Goal: Task Accomplishment & Management: Use online tool/utility

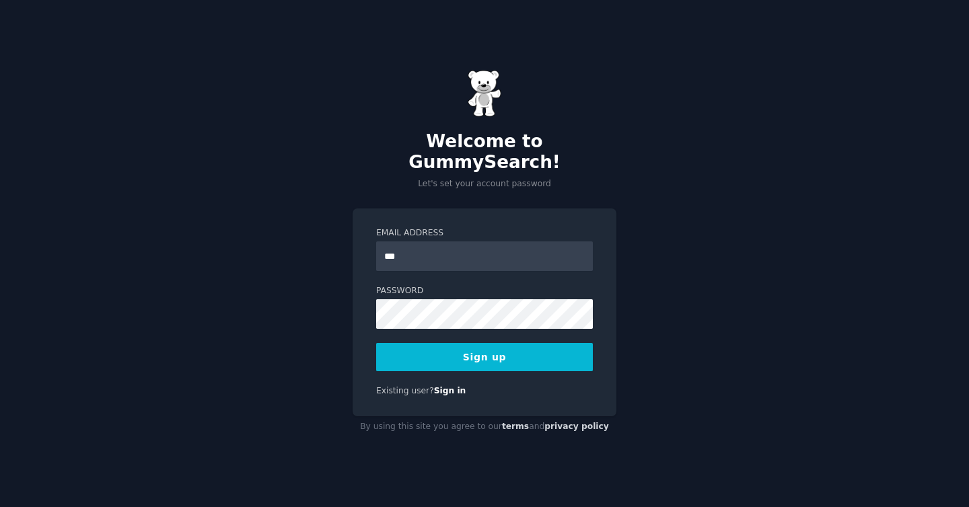
type input "**********"
click at [494, 288] on div "Password 8 or more characters Alphanumeric characters No common passwords Passw…" at bounding box center [484, 307] width 217 height 44
click at [492, 363] on div "**********" at bounding box center [484, 313] width 264 height 208
click at [490, 355] on button "Sign up" at bounding box center [484, 357] width 217 height 28
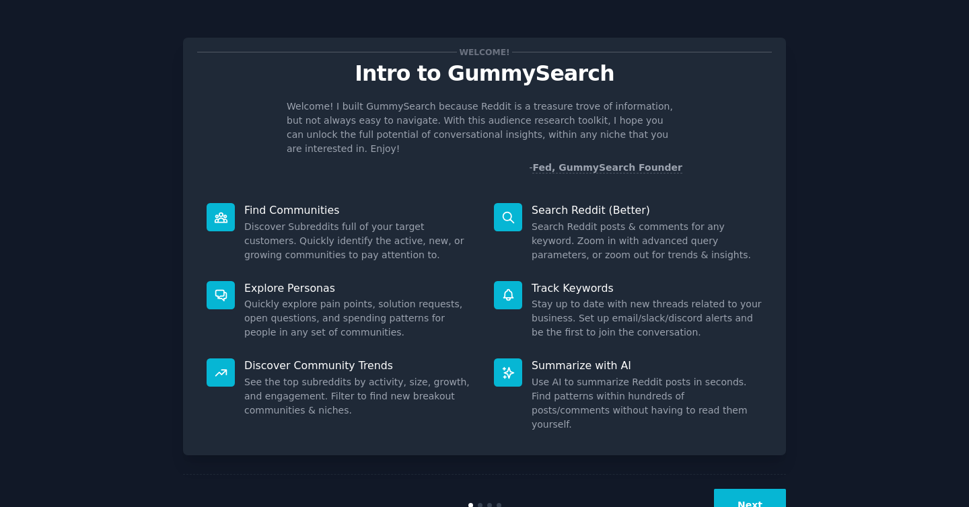
click at [742, 489] on button "Next" at bounding box center [750, 505] width 72 height 33
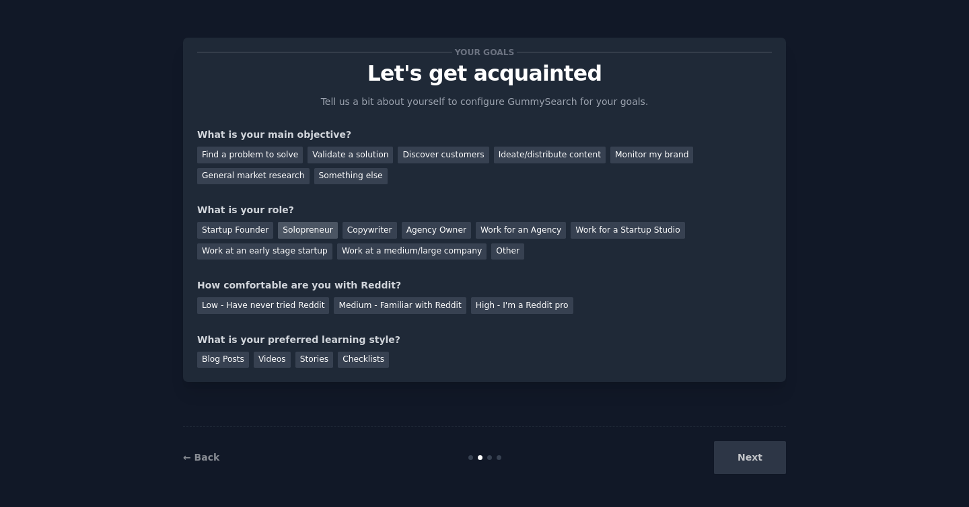
click at [305, 233] on div "Solopreneur" at bounding box center [307, 230] width 59 height 17
click at [281, 155] on div "Find a problem to solve" at bounding box center [250, 155] width 106 height 17
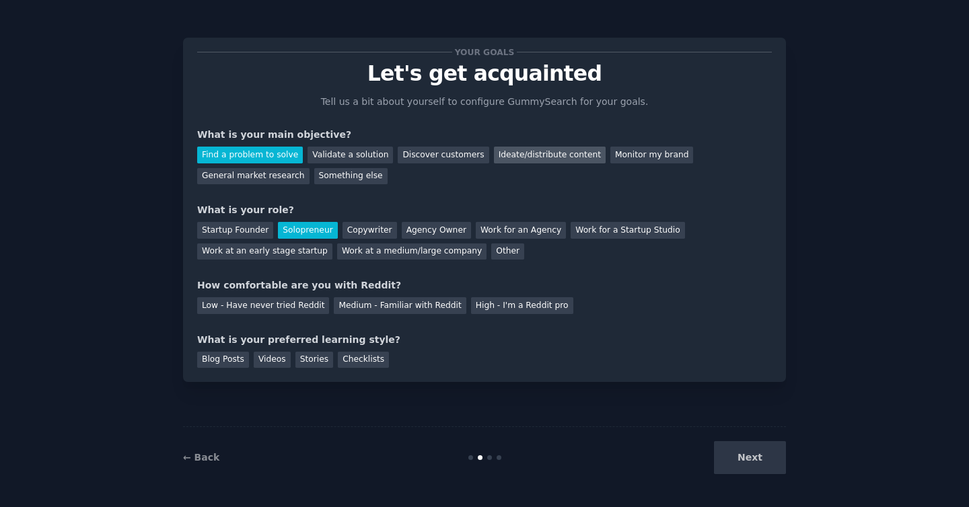
click at [512, 157] on div "Ideate/distribute content" at bounding box center [550, 155] width 112 height 17
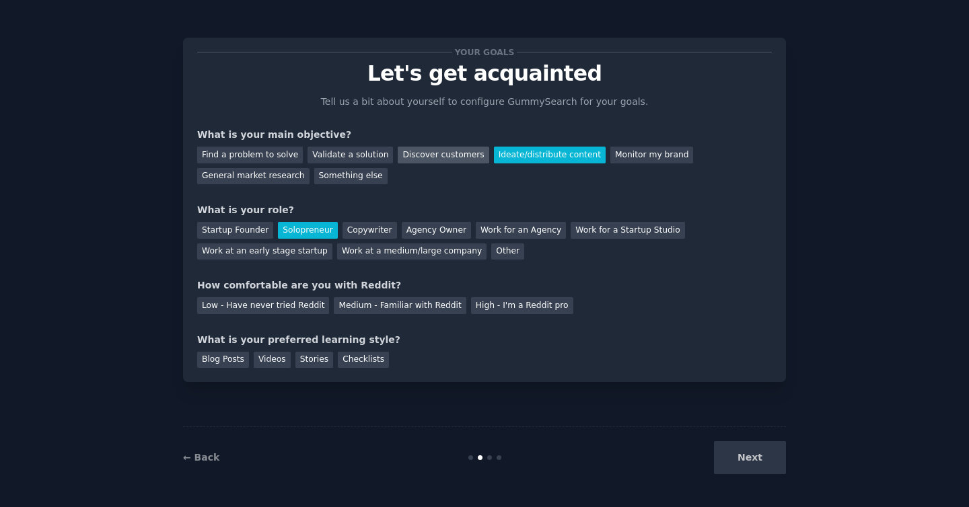
click at [453, 157] on div "Discover customers" at bounding box center [443, 155] width 91 height 17
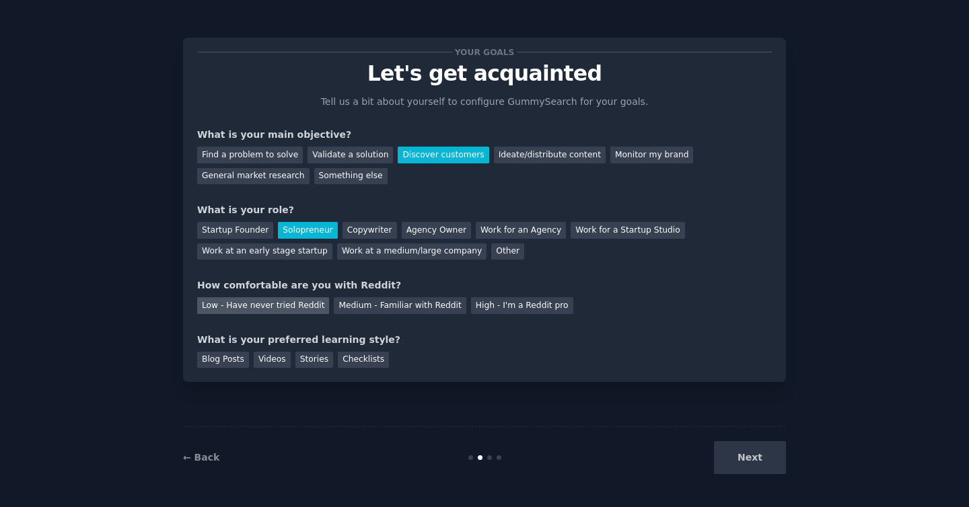
click at [304, 305] on div "Low - Have never tried Reddit" at bounding box center [263, 305] width 132 height 17
click at [237, 359] on div "Blog Posts" at bounding box center [223, 360] width 52 height 17
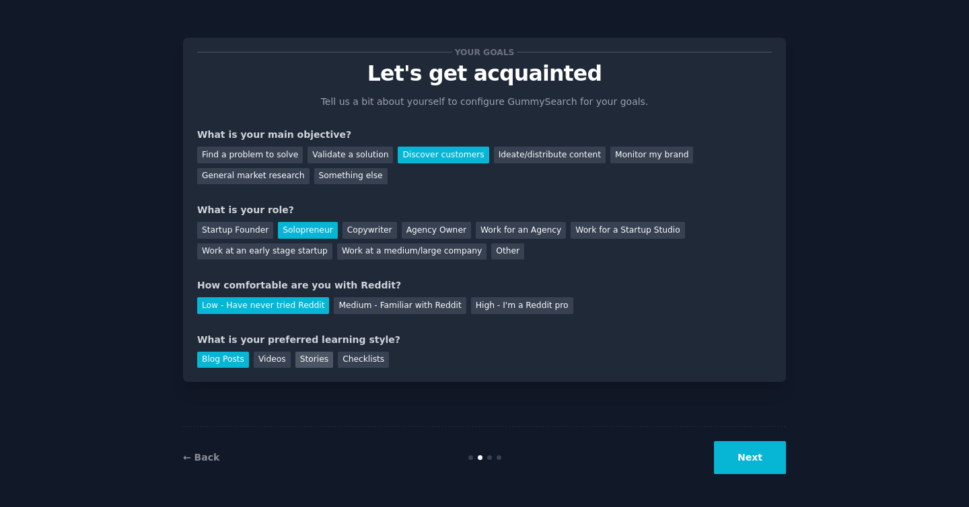
click at [326, 363] on div "Stories" at bounding box center [314, 360] width 38 height 17
click at [759, 455] on button "Next" at bounding box center [750, 457] width 72 height 33
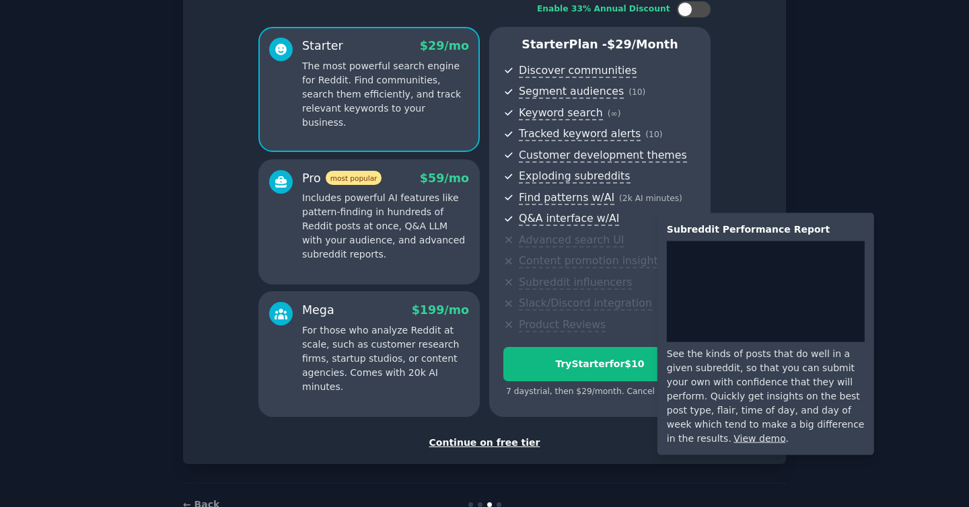
scroll to position [131, 0]
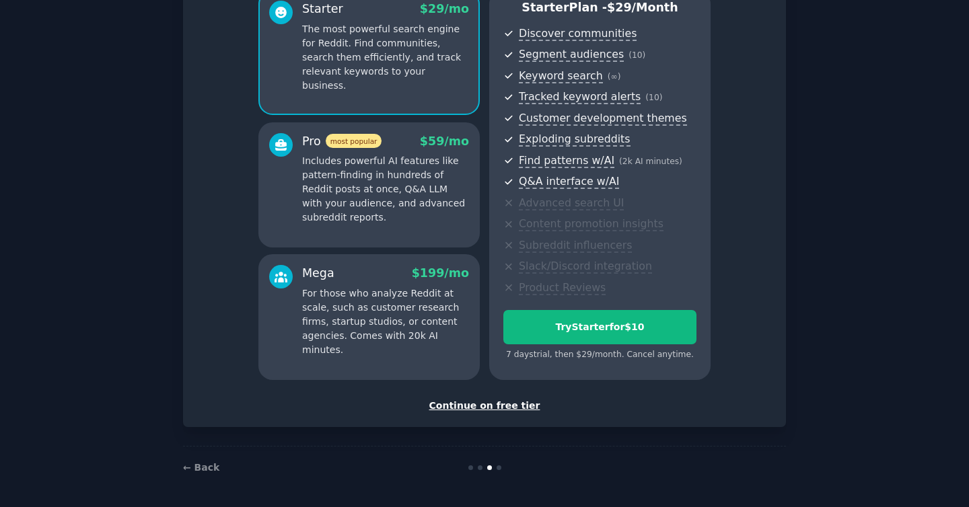
click at [499, 405] on div "Continue on free tier" at bounding box center [484, 406] width 574 height 14
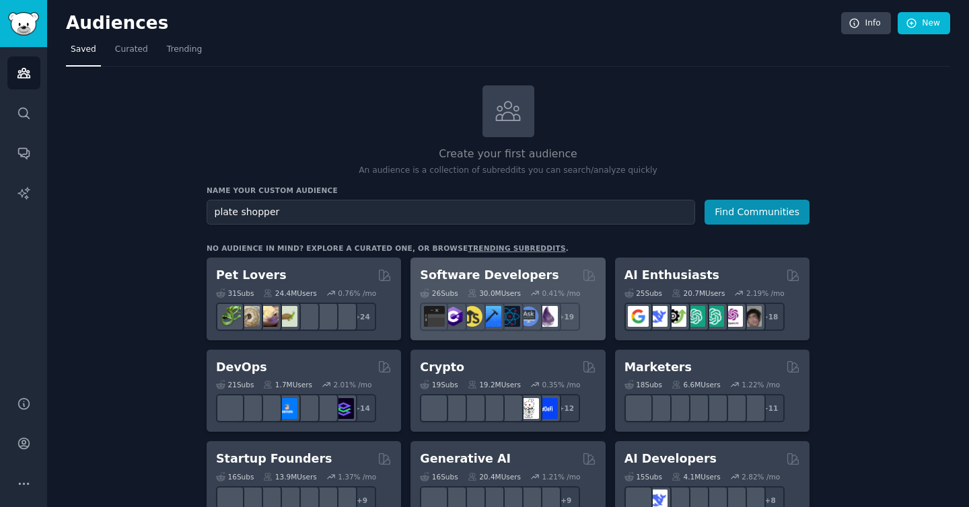
type input "plate shopper"
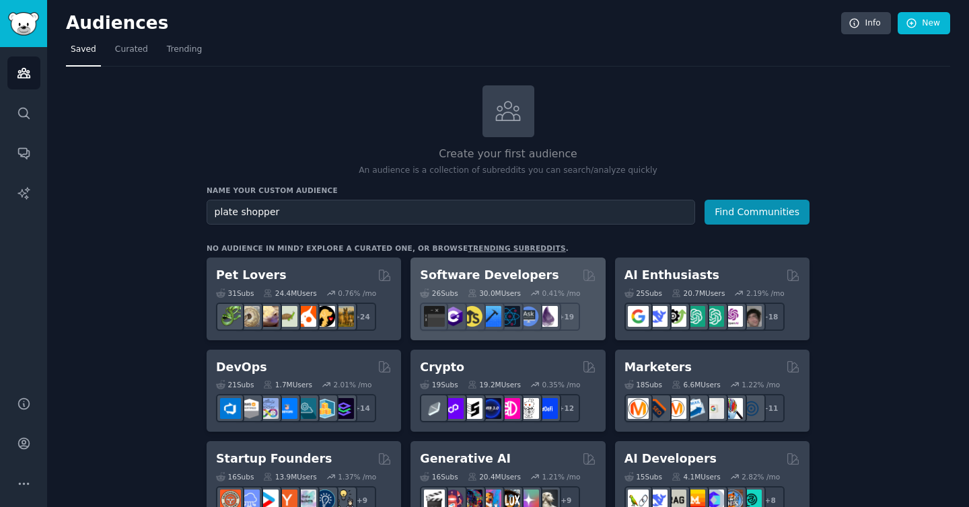
click at [704, 200] on button "Find Communities" at bounding box center [756, 212] width 105 height 25
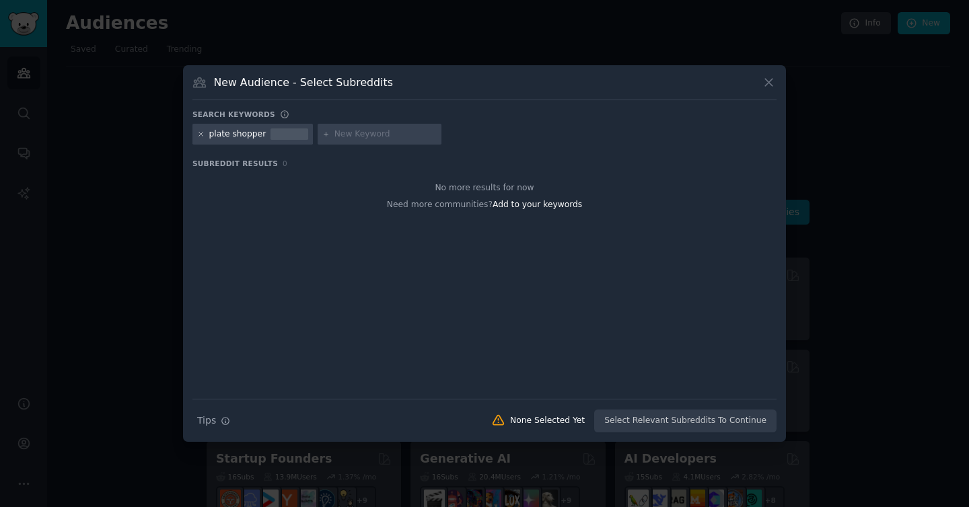
click at [199, 134] on icon at bounding box center [200, 134] width 7 height 7
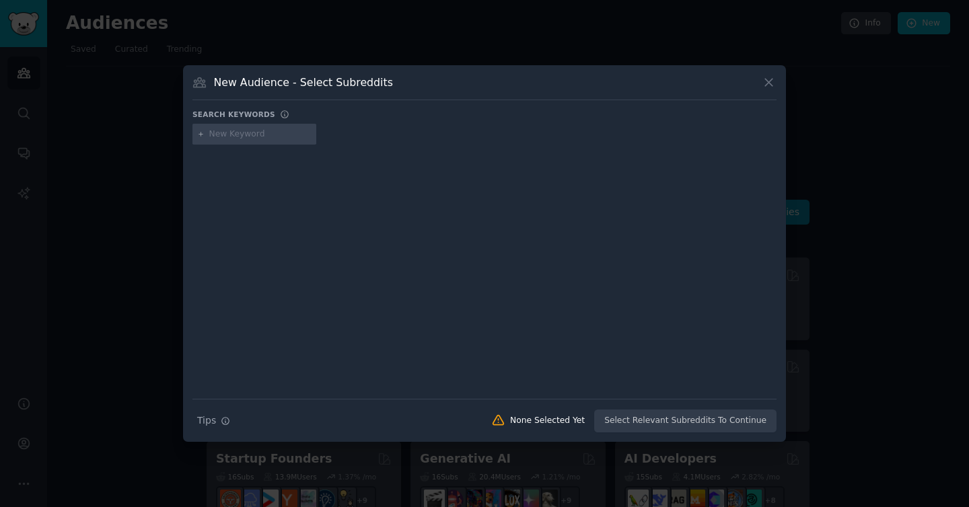
click at [265, 140] on div at bounding box center [254, 135] width 124 height 22
click at [264, 140] on input "text" at bounding box center [260, 134] width 102 height 12
type input "plate"
type input "dinnerware"
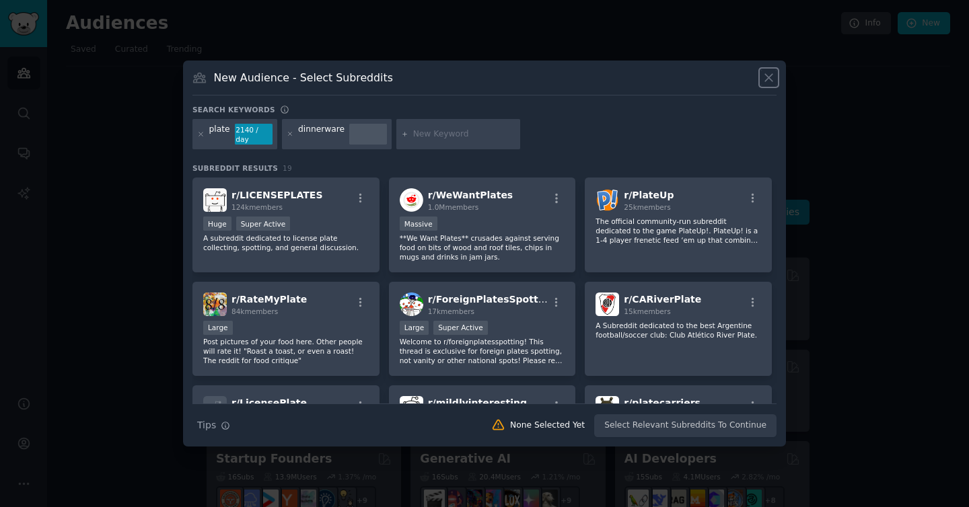
click at [766, 79] on icon at bounding box center [768, 77] width 7 height 7
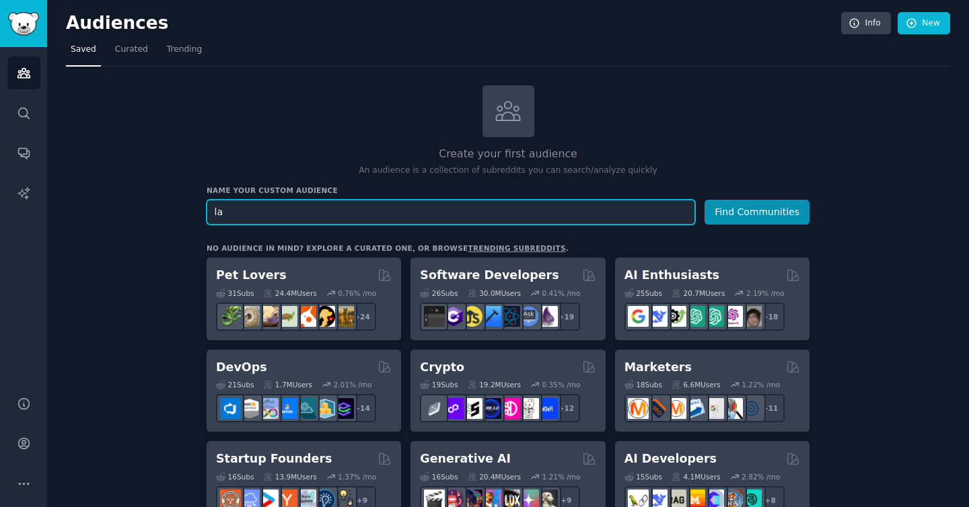
type input "l"
type input "plating"
click at [704, 200] on button "Find Communities" at bounding box center [756, 212] width 105 height 25
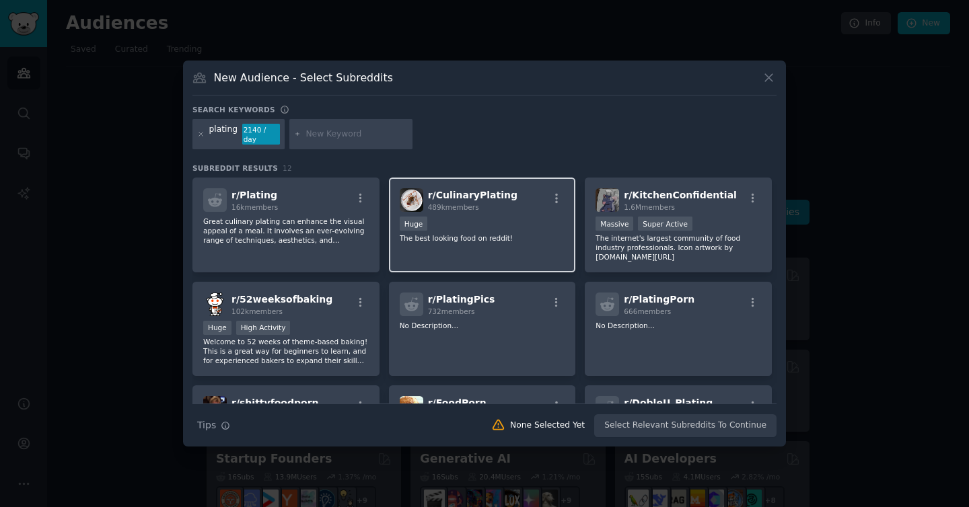
click at [431, 250] on div "r/ CulinaryPlating 489k members Huge The best looking food on reddit!" at bounding box center [482, 225] width 187 height 95
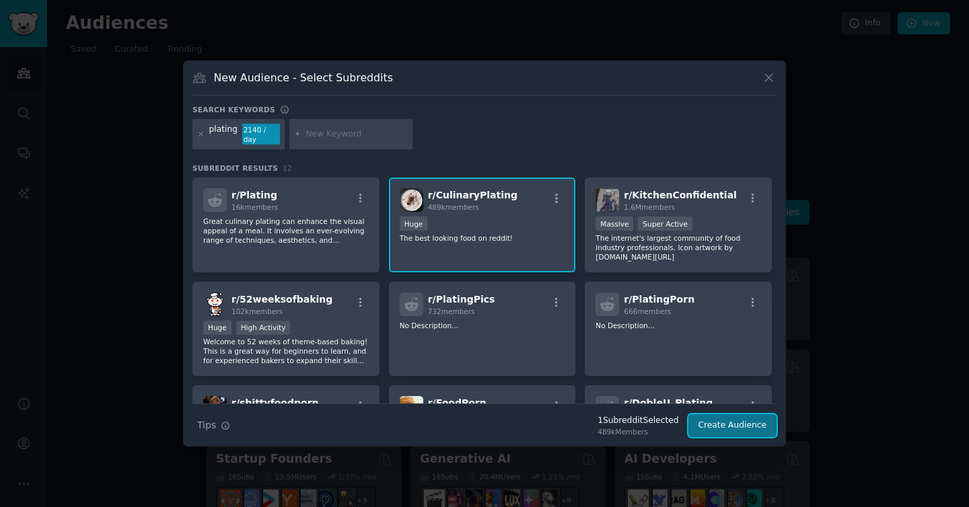
click at [720, 428] on button "Create Audience" at bounding box center [732, 425] width 89 height 23
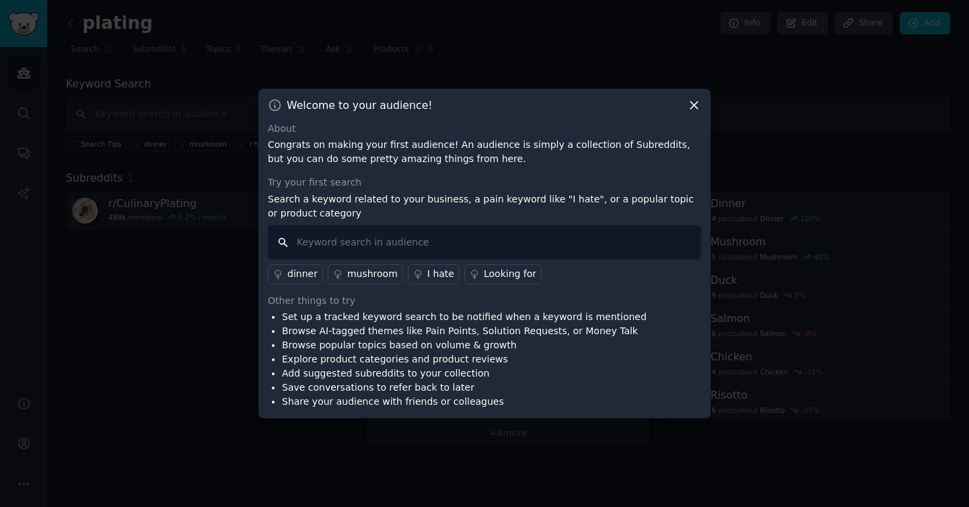
click at [568, 233] on input "text" at bounding box center [484, 242] width 433 height 34
type input "simple cooking"
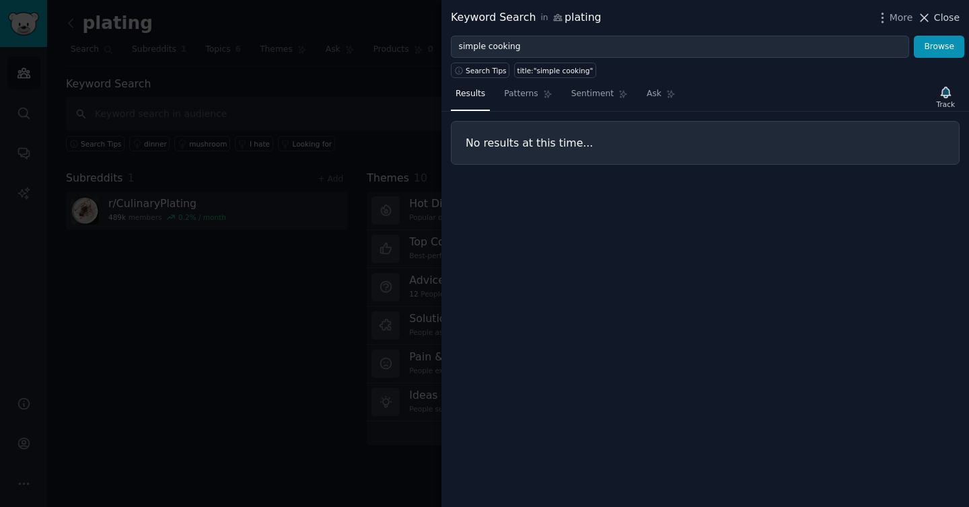
click at [929, 22] on icon at bounding box center [924, 18] width 14 height 14
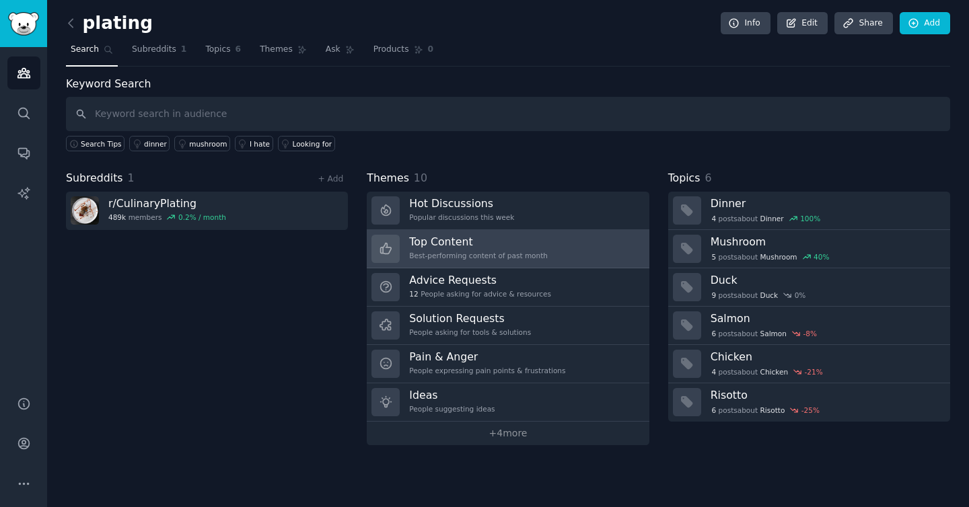
click at [450, 243] on h3 "Top Content" at bounding box center [478, 242] width 139 height 14
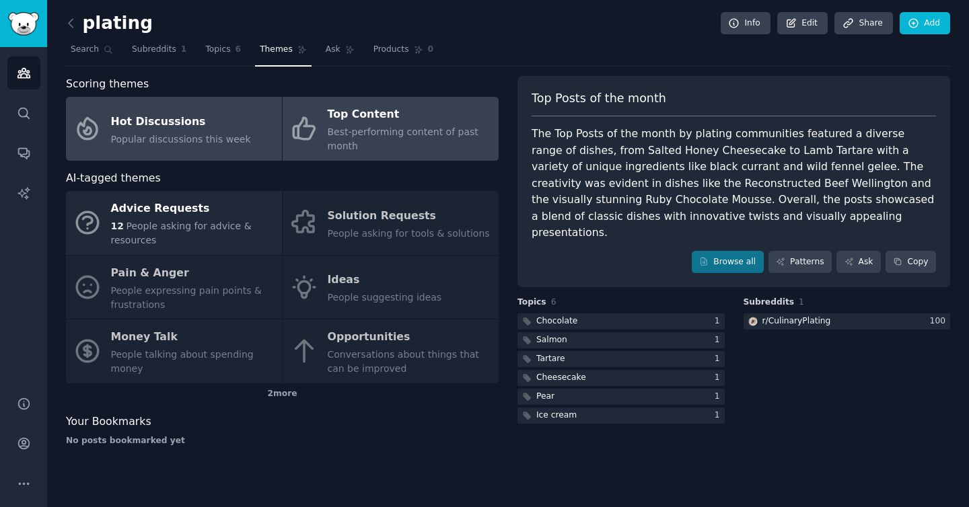
click at [196, 145] on div "Popular discussions this week" at bounding box center [181, 140] width 140 height 14
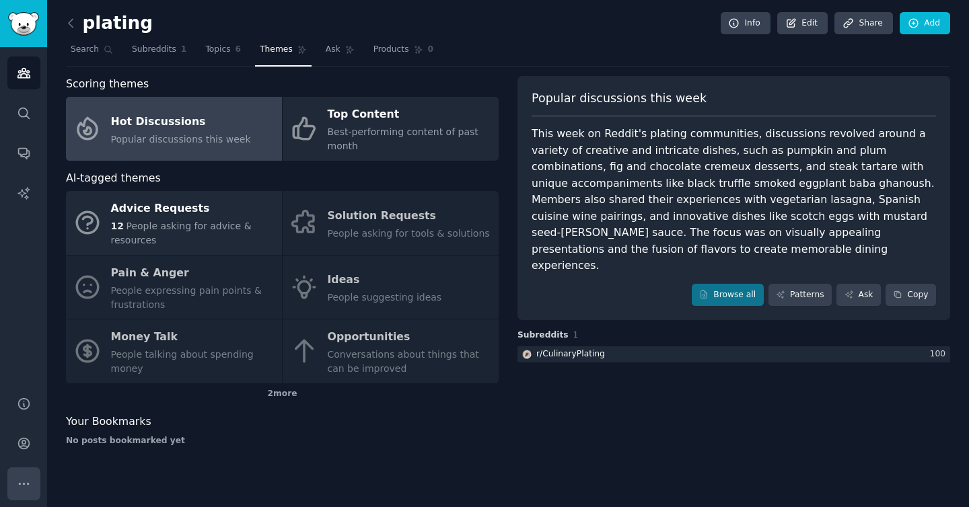
click at [19, 485] on icon "Sidebar" at bounding box center [24, 484] width 14 height 14
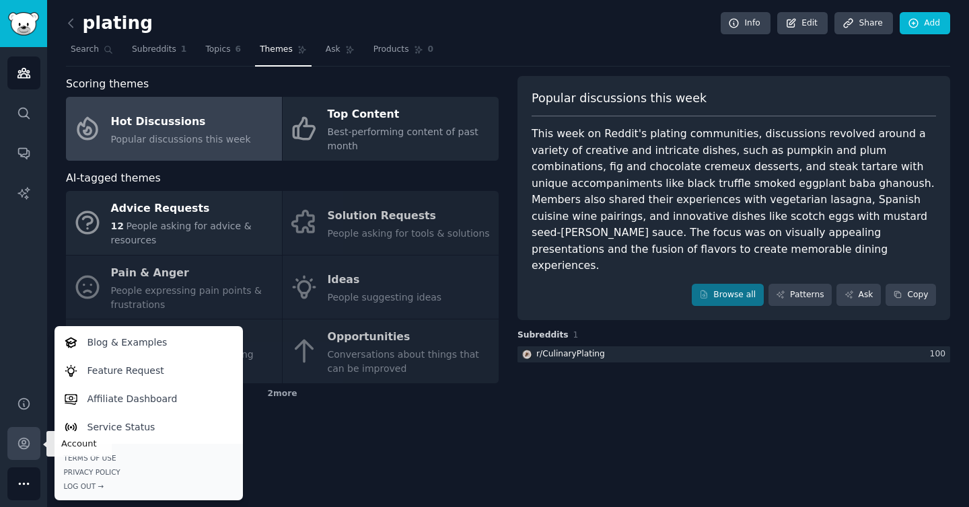
click at [21, 449] on icon "Sidebar" at bounding box center [24, 444] width 14 height 14
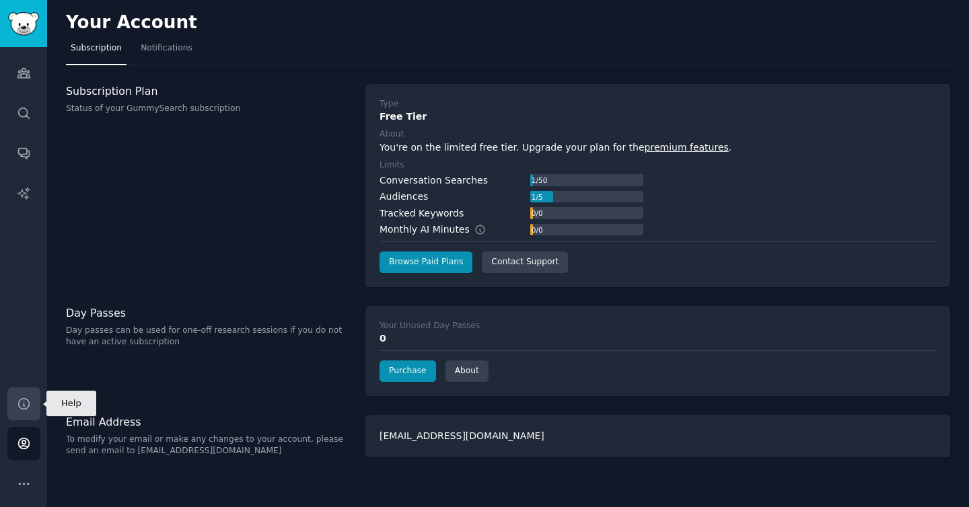
click at [29, 398] on icon "Sidebar" at bounding box center [24, 404] width 14 height 14
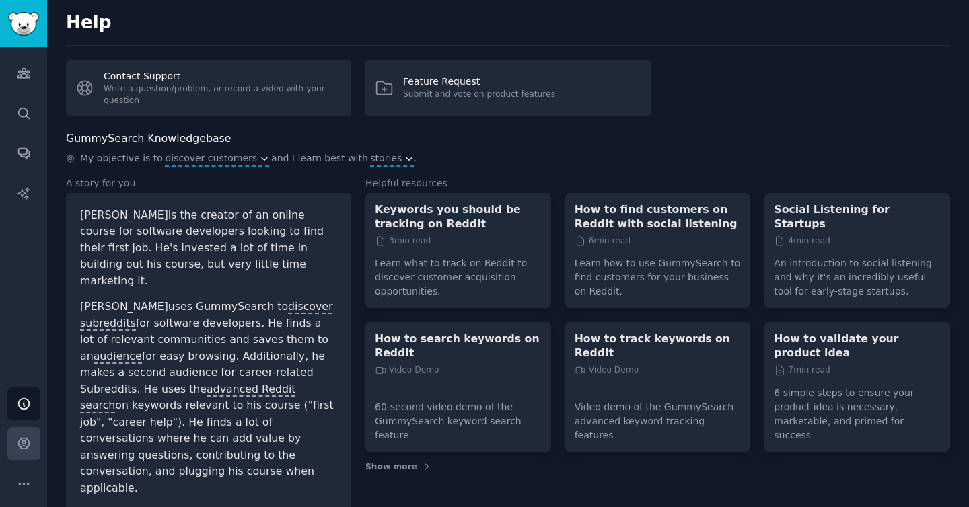
click at [20, 437] on icon "Sidebar" at bounding box center [24, 444] width 14 height 14
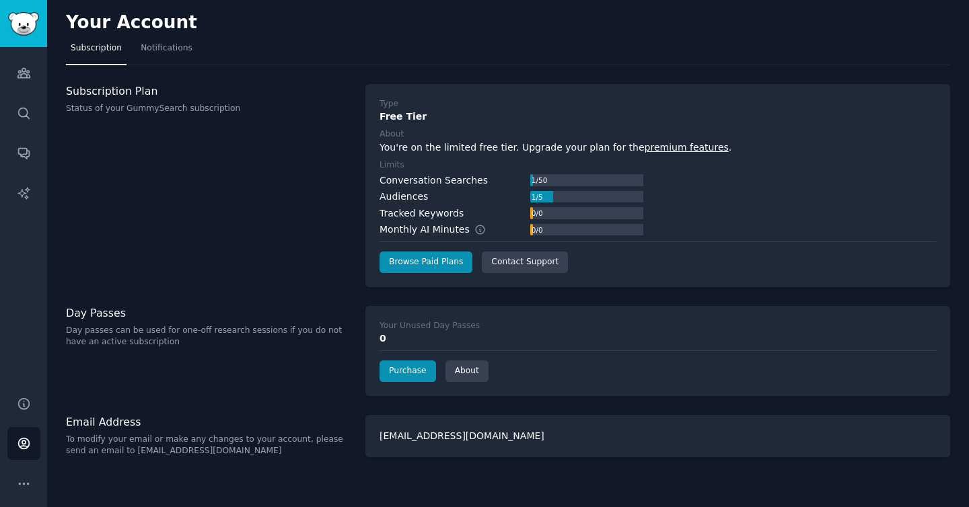
click at [431, 432] on div "yejin.yoon@hotmail.com" at bounding box center [657, 436] width 585 height 42
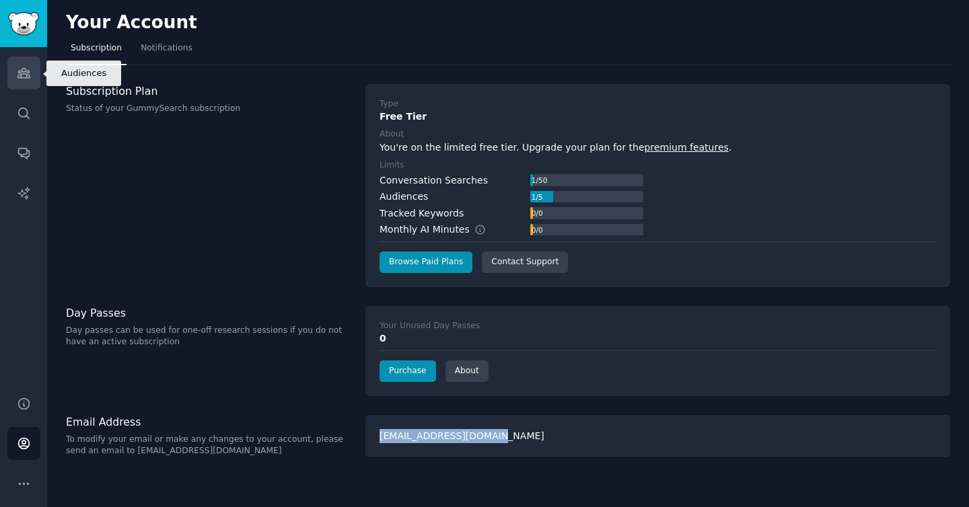
click at [21, 71] on icon "Sidebar" at bounding box center [23, 73] width 12 height 9
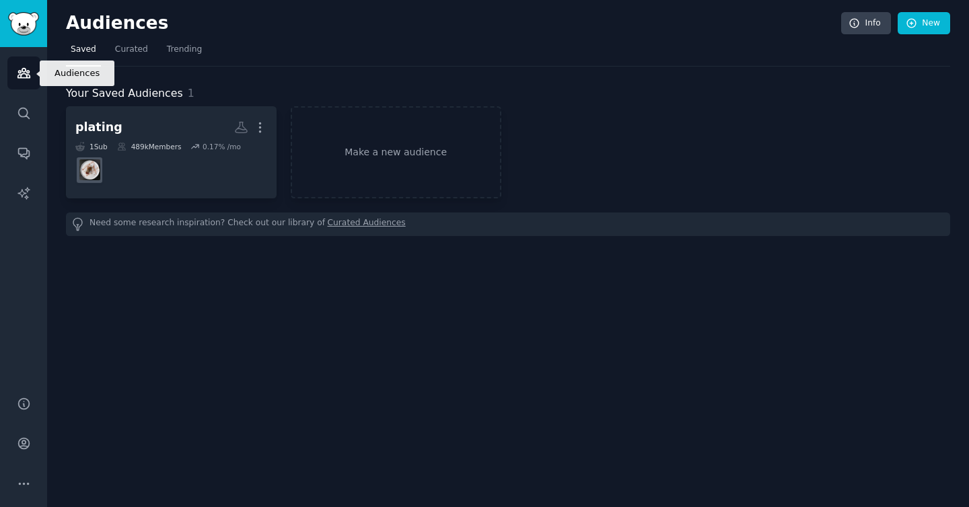
click at [24, 60] on link "Audiences" at bounding box center [23, 73] width 33 height 33
click at [24, 31] on img "Sidebar" at bounding box center [23, 24] width 31 height 24
click at [24, 30] on img "Sidebar" at bounding box center [23, 24] width 31 height 24
click at [171, 46] on span "Trending" at bounding box center [184, 50] width 35 height 12
